Goal: Task Accomplishment & Management: Manage account settings

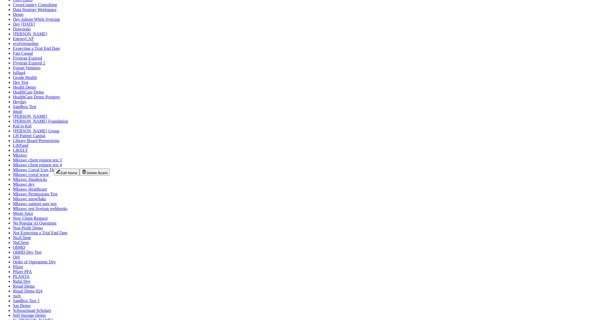
scroll to position [615, 0]
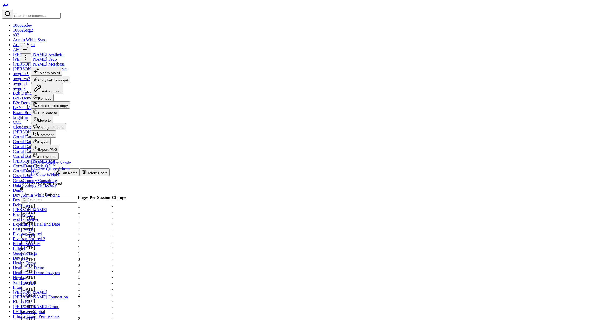
checkbox input "true"
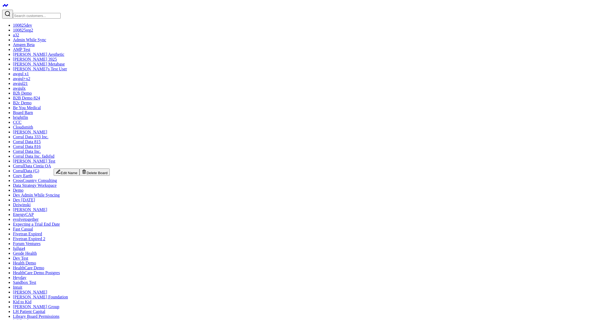
scroll to position [615, 0]
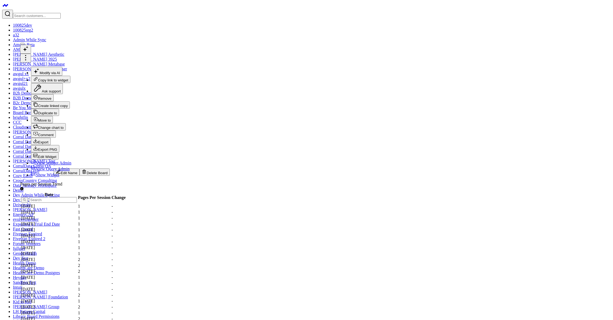
checkbox input "false"
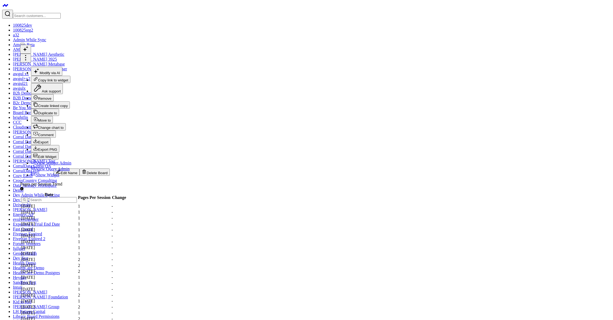
scroll to position [42, 0]
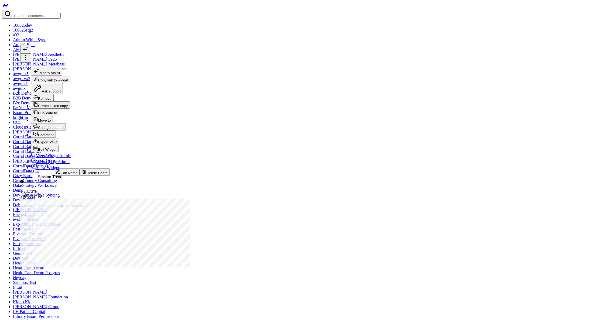
checkbox input "false"
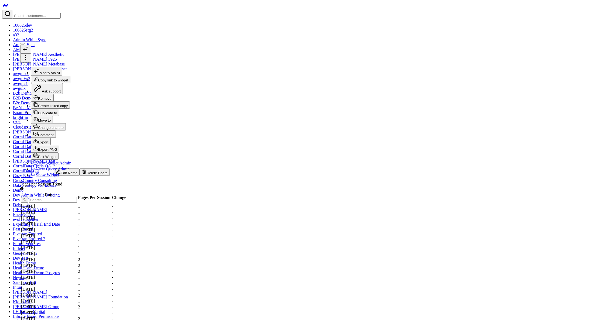
checkbox input "true"
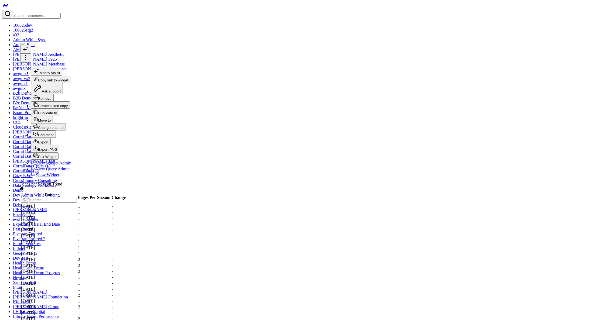
scroll to position [259, 0]
checkbox input "false"
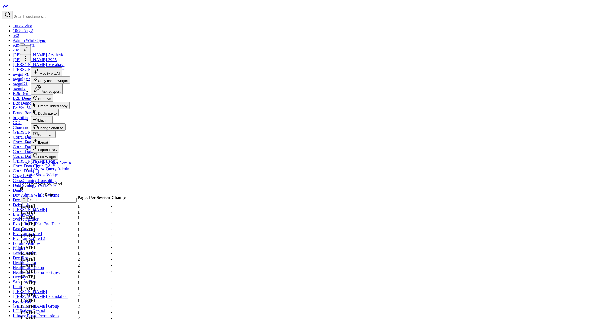
scroll to position [256, 0]
drag, startPoint x: 28, startPoint y: 134, endPoint x: 36, endPoint y: 134, distance: 7.8
drag, startPoint x: 74, startPoint y: 136, endPoint x: 164, endPoint y: 127, distance: 90.2
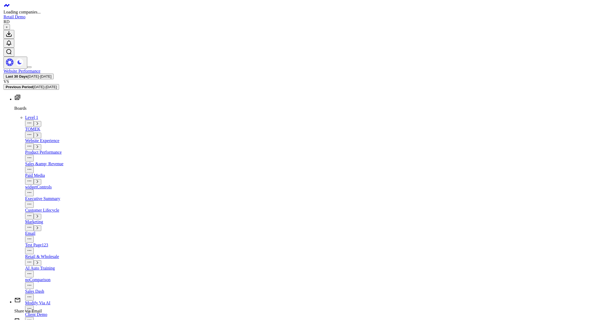
scroll to position [1, 0]
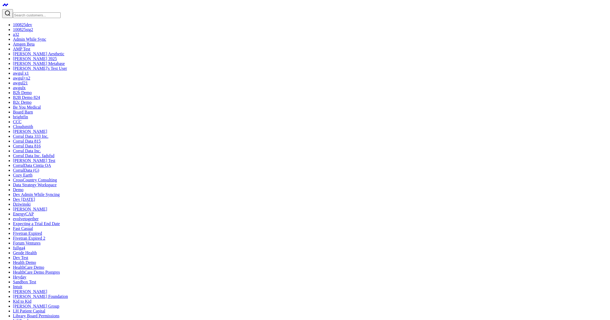
drag, startPoint x: 201, startPoint y: 244, endPoint x: 195, endPoint y: 231, distance: 14.0
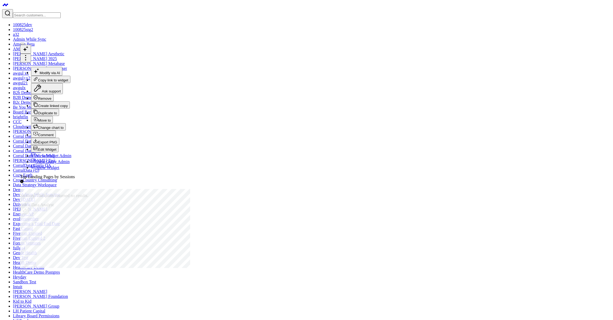
checkbox input "false"
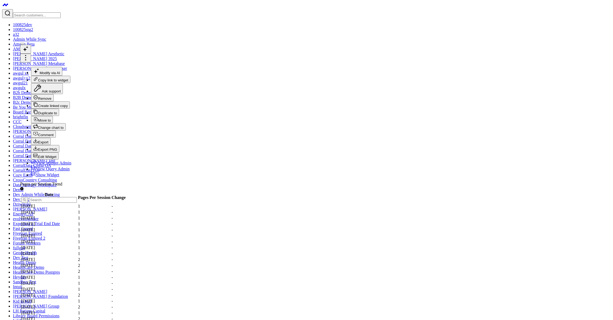
checkbox input "false"
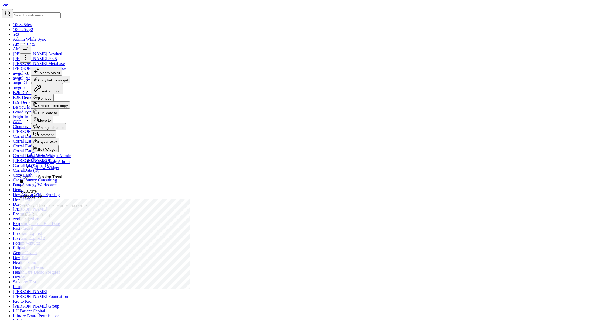
drag, startPoint x: 514, startPoint y: 82, endPoint x: 468, endPoint y: 79, distance: 46.2
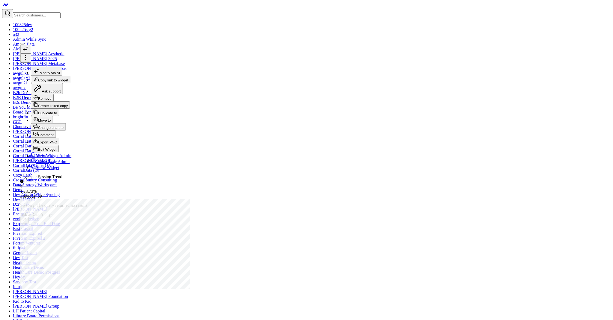
drag, startPoint x: 470, startPoint y: 79, endPoint x: 522, endPoint y: 80, distance: 51.5
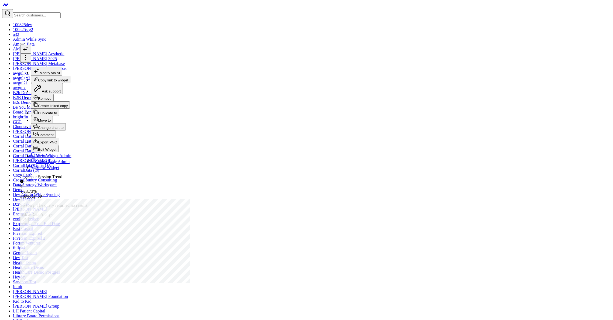
checkbox input "false"
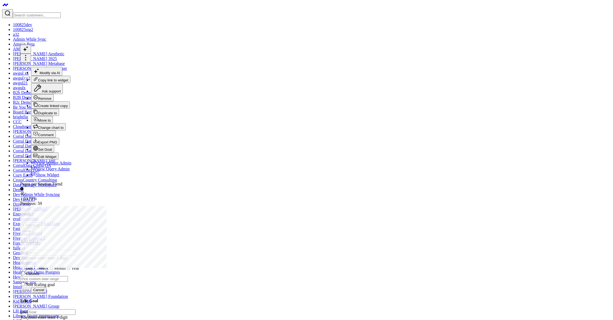
checkbox input "true"
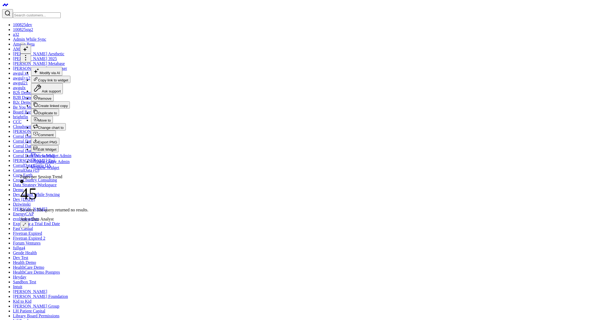
click at [83, 184] on div "45" at bounding box center [54, 193] width 68 height 19
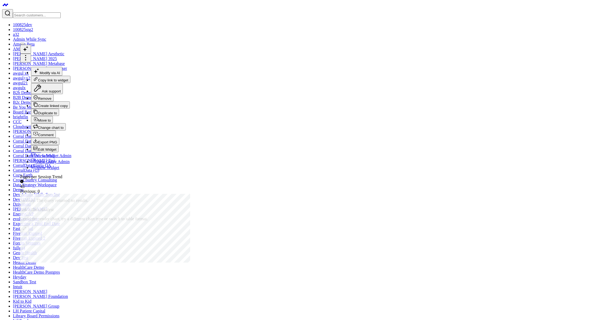
checkbox input "false"
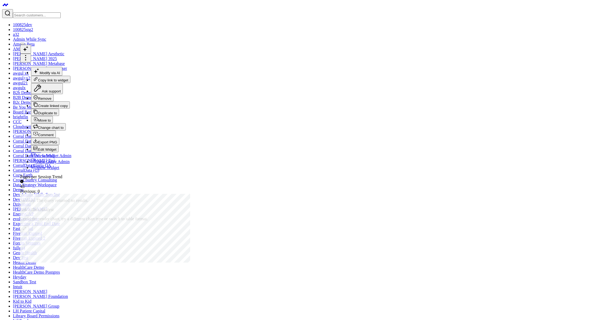
scroll to position [76, 0]
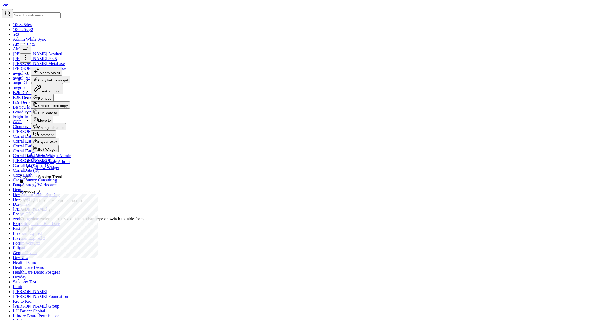
checkbox input "false"
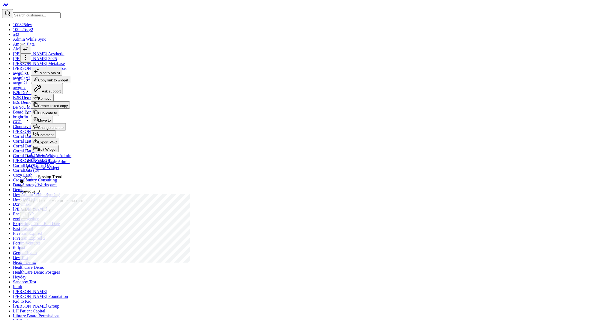
checkbox input "false"
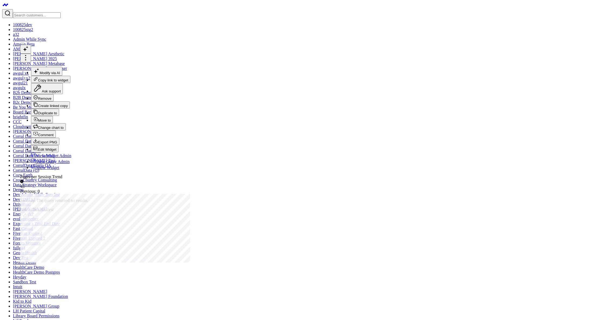
checkbox input "true"
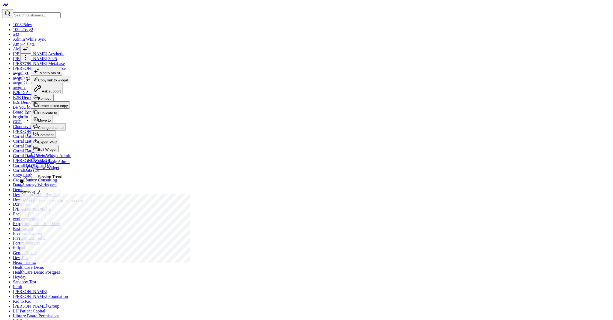
scroll to position [113, 0]
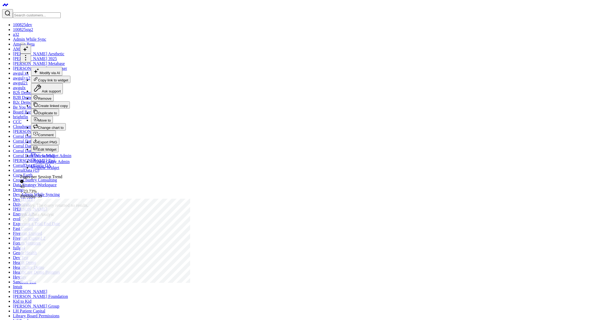
scroll to position [128, 0]
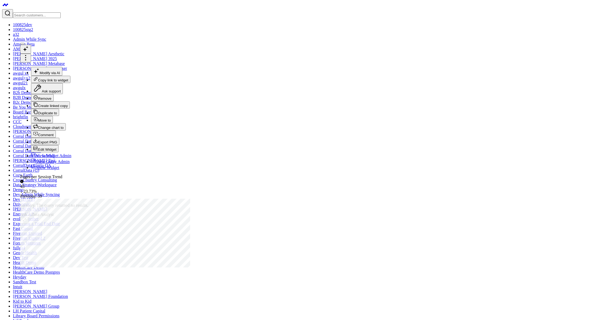
scroll to position [154, 0]
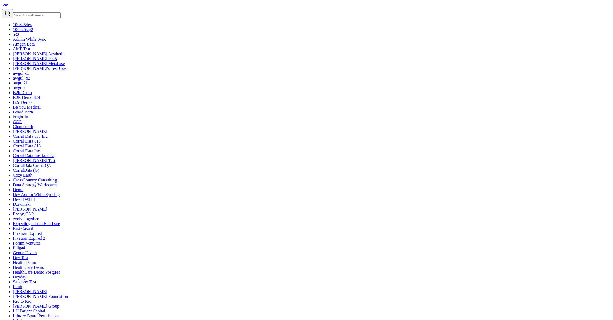
click div "Column vs Line Series"
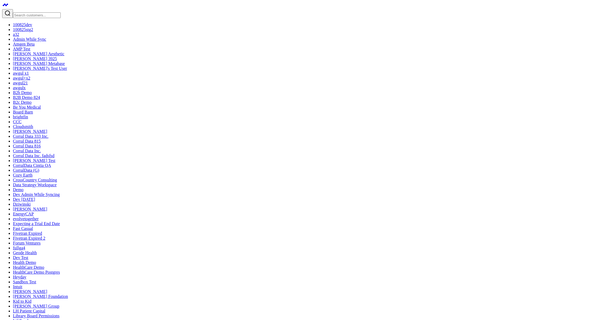
scroll to position [166, 0]
click div "Sunburst"
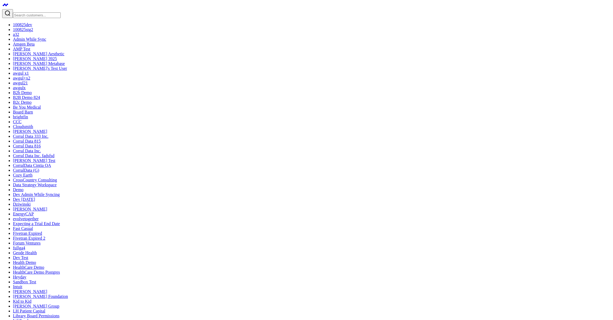
checkbox input "false"
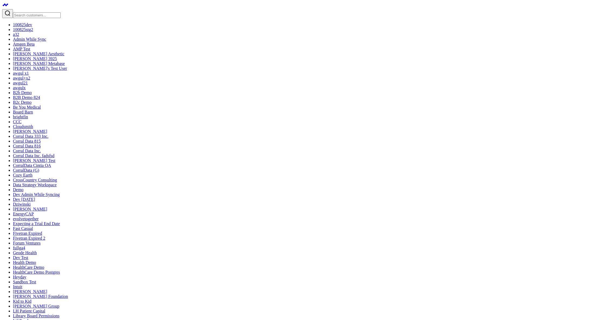
click div "Heat Map"
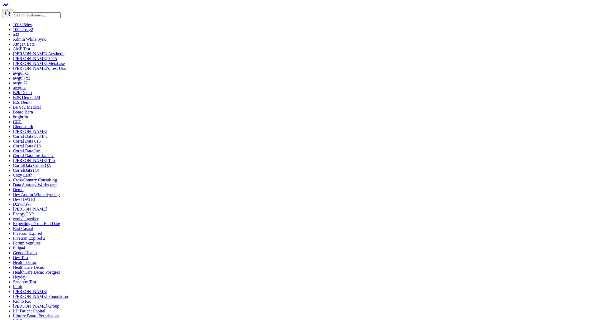
scroll to position [217, 0]
click div "Table"
click div "Table w/ Date Columns"
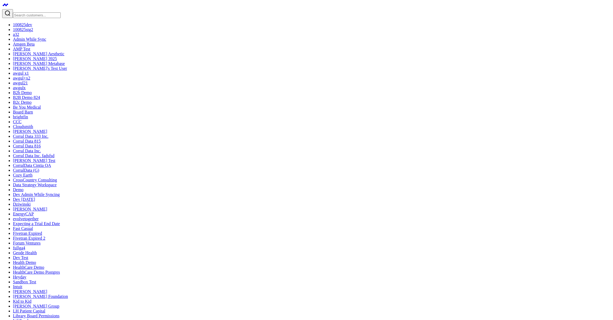
click label "Hide top line/aggregate value"
click input "Hide top line/aggregate value"
click button "Save Changes"
click label "Hide top line/aggregate value"
click input "Hide top line/aggregate value"
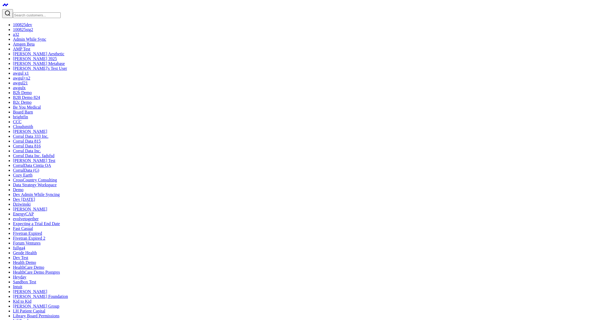
checkbox input "false"
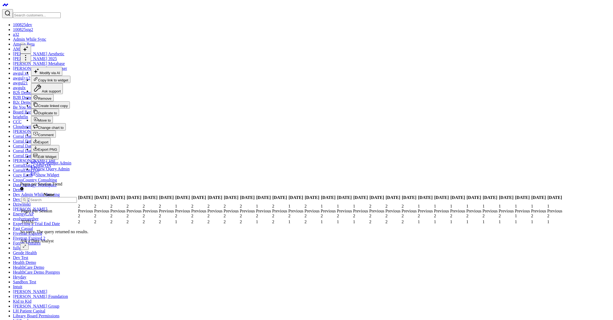
checkbox input "true"
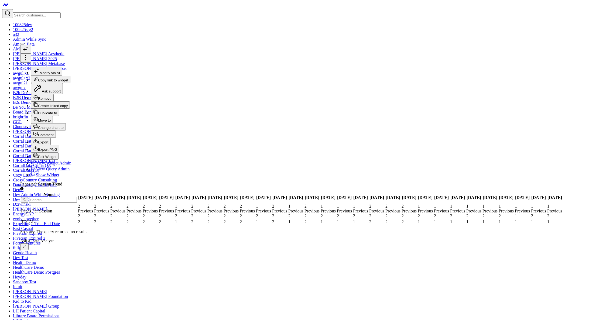
checkbox input "false"
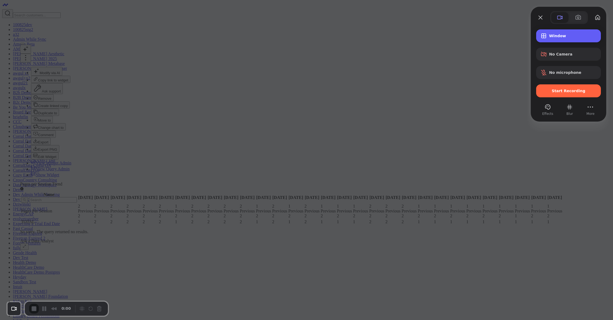
click at [555, 36] on span "Window" at bounding box center [572, 36] width 47 height 4
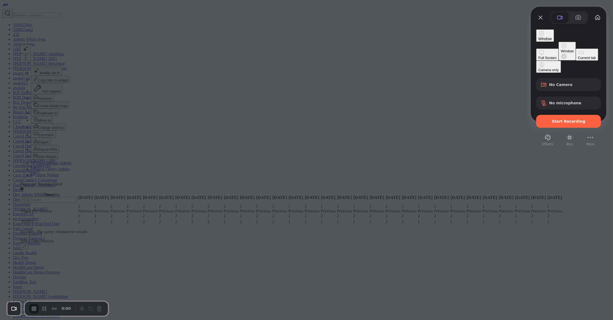
click at [578, 60] on div "Current tab" at bounding box center [587, 58] width 18 height 4
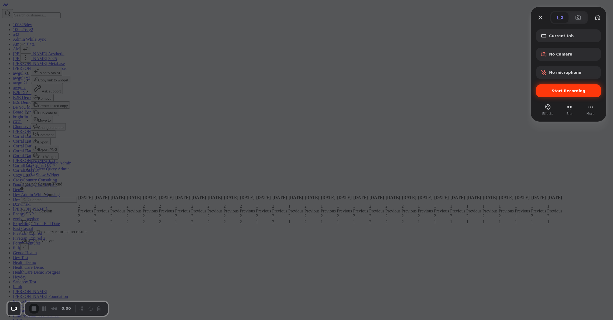
click at [552, 89] on span "Start Recording" at bounding box center [568, 91] width 56 height 4
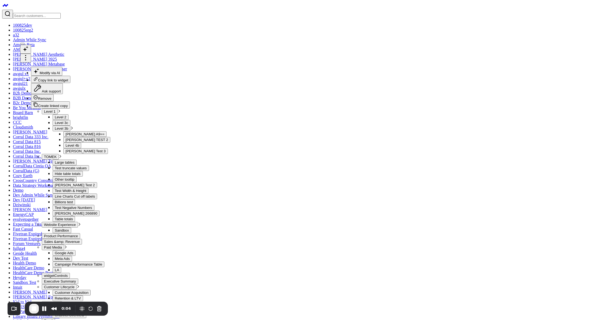
scroll to position [1, 0]
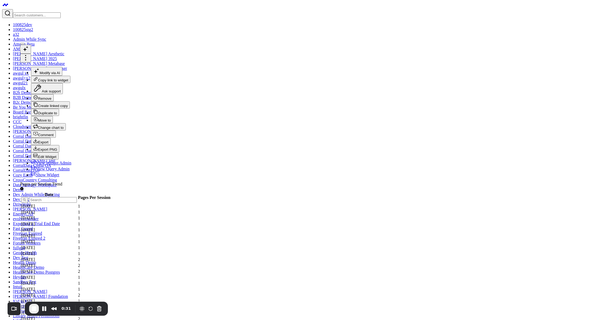
scroll to position [259, 0]
checkbox input "false"
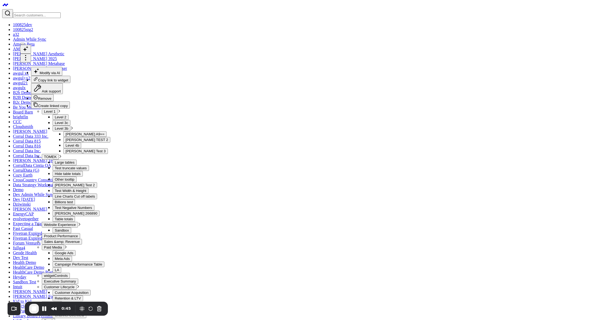
checkbox input "true"
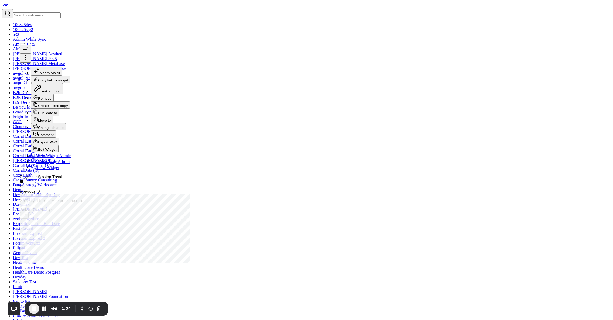
scroll to position [72, 0]
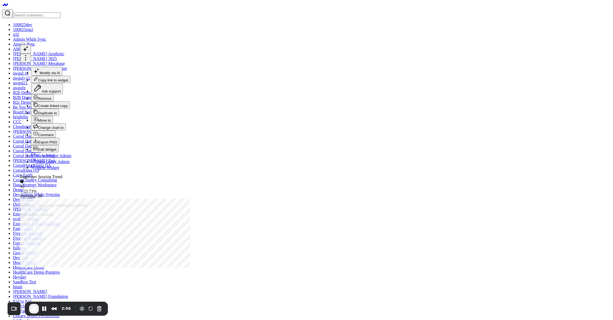
scroll to position [161, 0]
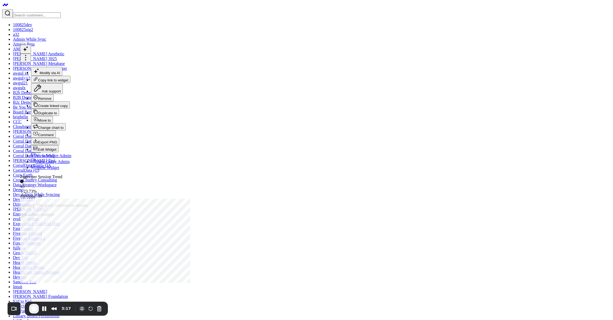
scroll to position [176, 0]
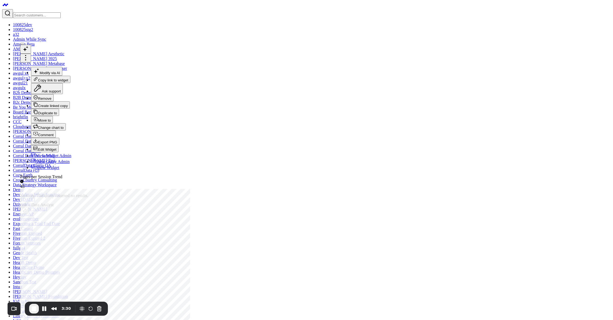
click at [35, 309] on span "End Recording" at bounding box center [34, 308] width 6 height 6
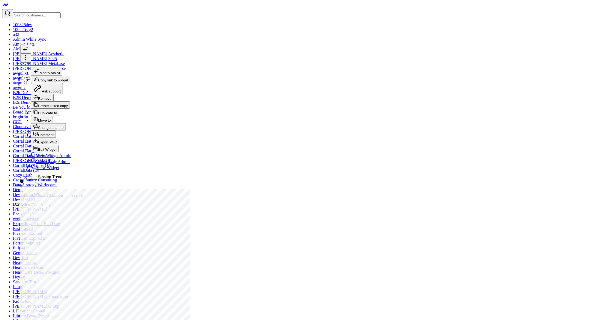
checkbox input "false"
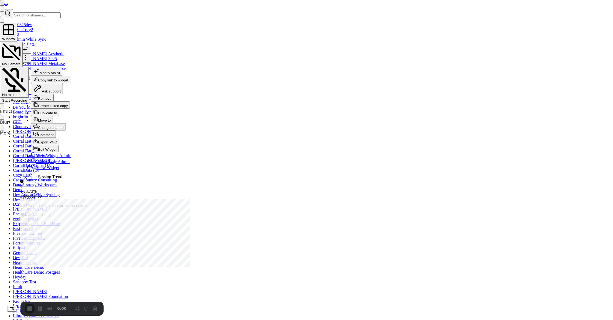
click at [15, 37] on span "Window" at bounding box center [8, 39] width 13 height 4
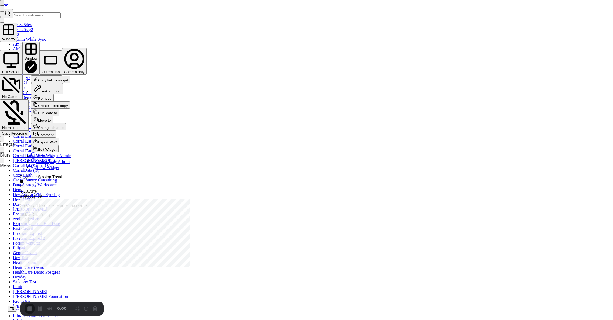
click at [282, 0] on div at bounding box center [306, 0] width 613 height 0
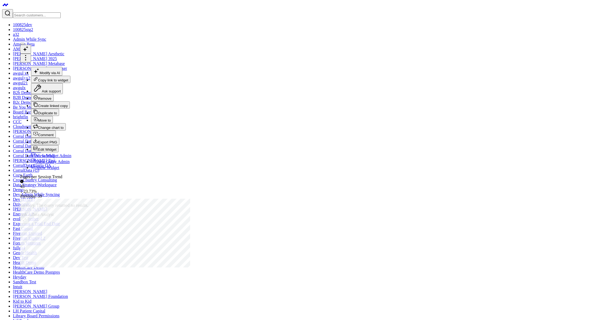
click at [26, 57] on icon at bounding box center [25, 57] width 1 height 1
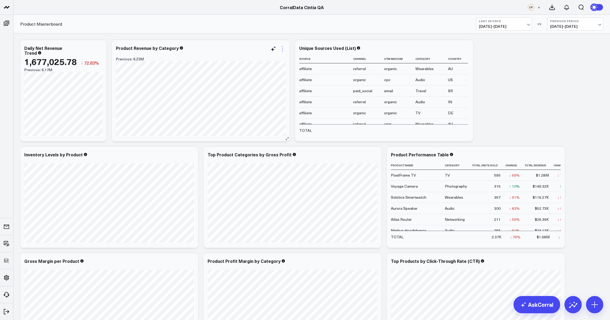
click at [285, 49] on icon at bounding box center [282, 49] width 6 height 6
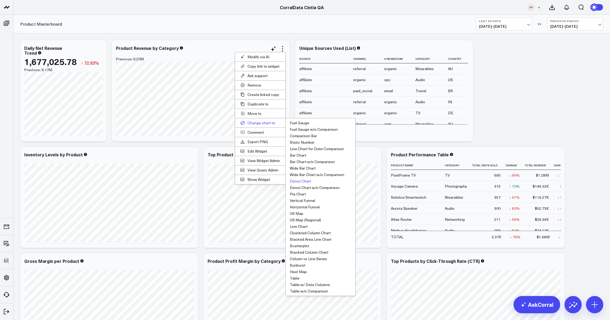
click at [261, 121] on button "Change chart to" at bounding box center [260, 122] width 50 height 9
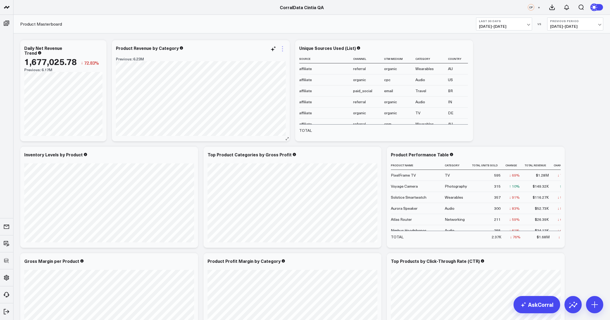
click at [282, 49] on icon at bounding box center [282, 49] width 6 height 6
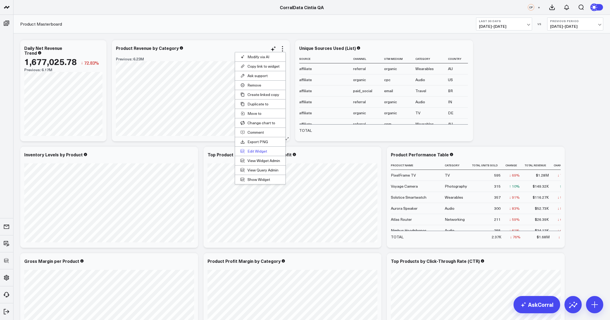
click at [255, 151] on button "Edit Widget" at bounding box center [260, 151] width 50 height 9
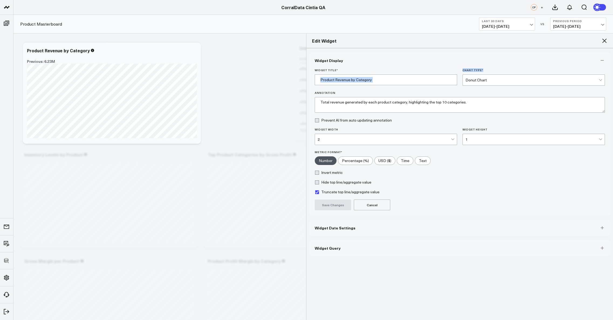
drag, startPoint x: 456, startPoint y: 69, endPoint x: 488, endPoint y: 69, distance: 32.6
click at [488, 69] on div "Widget Title * Product Revenue by Category Chart Type * Donut Chart" at bounding box center [460, 76] width 290 height 17
click at [488, 69] on label "Chart Type *" at bounding box center [533, 69] width 142 height 3
click at [504, 80] on input "Chart Type *" at bounding box center [504, 80] width 1 height 0
drag, startPoint x: 487, startPoint y: 70, endPoint x: 462, endPoint y: 70, distance: 25.1
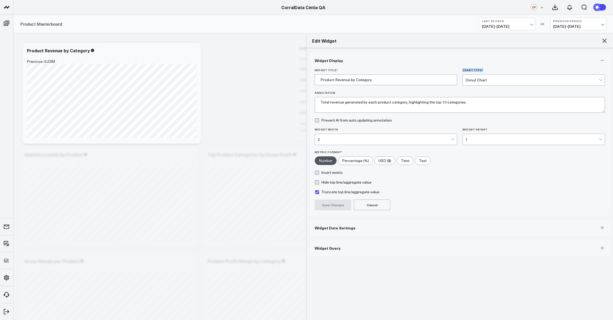
click at [462, 70] on label "Chart Type *" at bounding box center [533, 69] width 142 height 3
copy label "Chart Type *"
click at [602, 42] on icon at bounding box center [604, 40] width 6 height 6
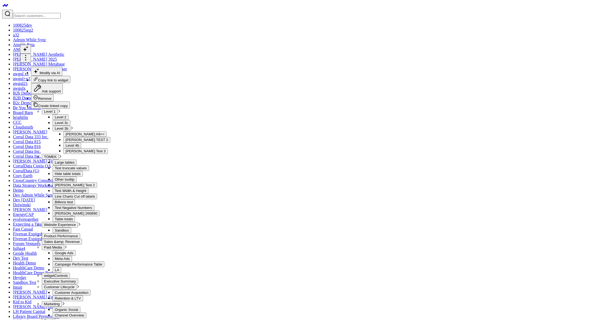
scroll to position [1, 0]
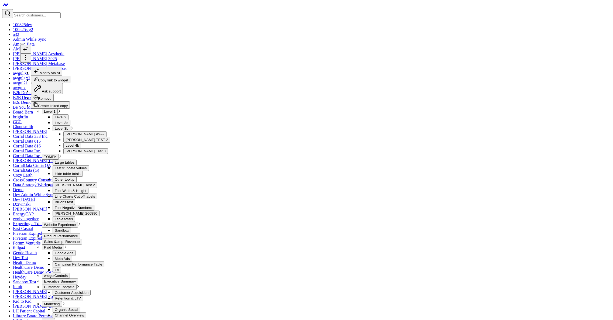
scroll to position [1, 0]
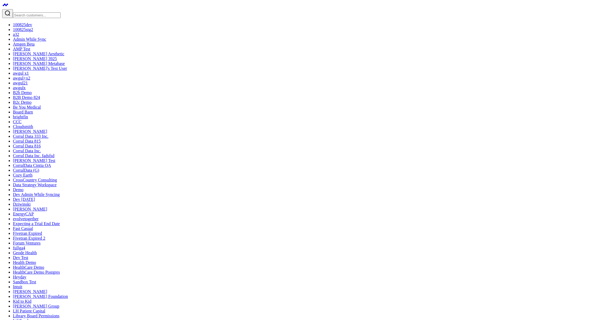
scroll to position [453, 0]
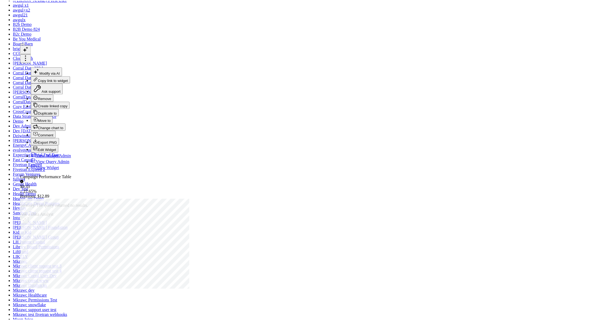
scroll to position [133, 0]
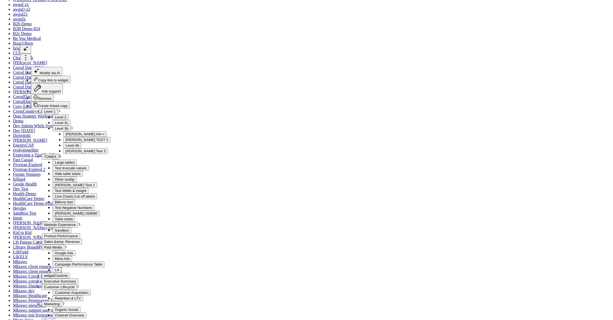
drag, startPoint x: 603, startPoint y: 42, endPoint x: 588, endPoint y: 39, distance: 14.7
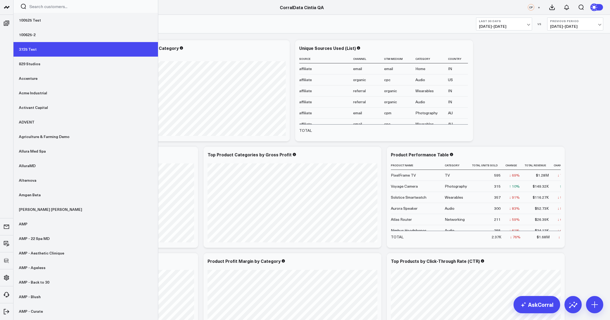
click at [36, 51] on link "3725 Test" at bounding box center [85, 49] width 144 height 15
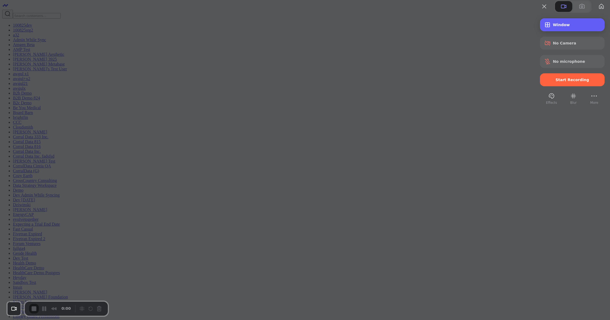
click at [554, 27] on span "Window" at bounding box center [576, 25] width 47 height 4
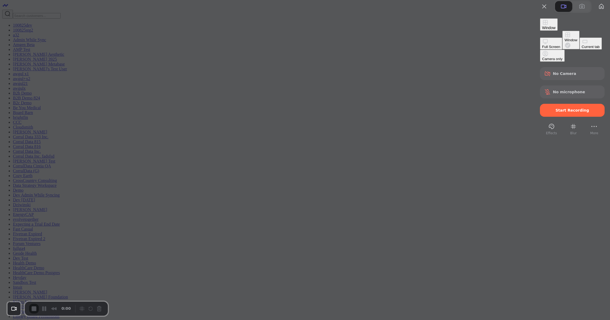
click at [580, 50] on button "Current tab" at bounding box center [591, 43] width 22 height 12
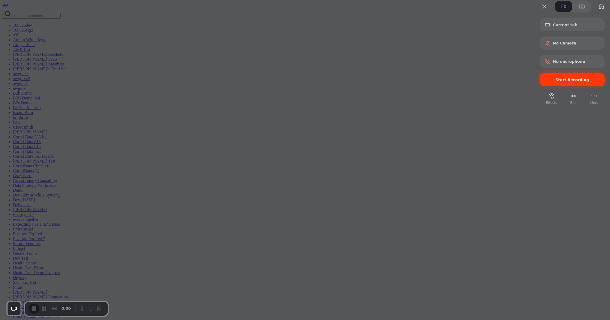
click at [546, 86] on div "Start Recording" at bounding box center [572, 79] width 65 height 13
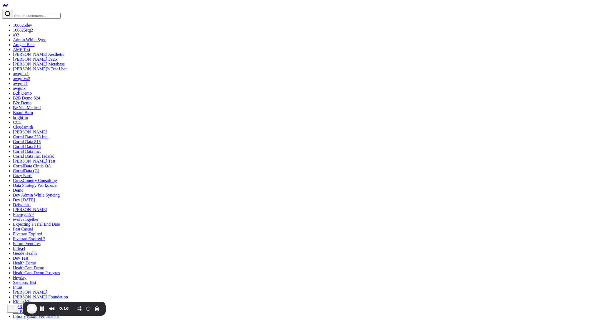
click at [35, 312] on span "End Recording" at bounding box center [32, 308] width 6 height 6
